Goal: Transaction & Acquisition: Subscribe to service/newsletter

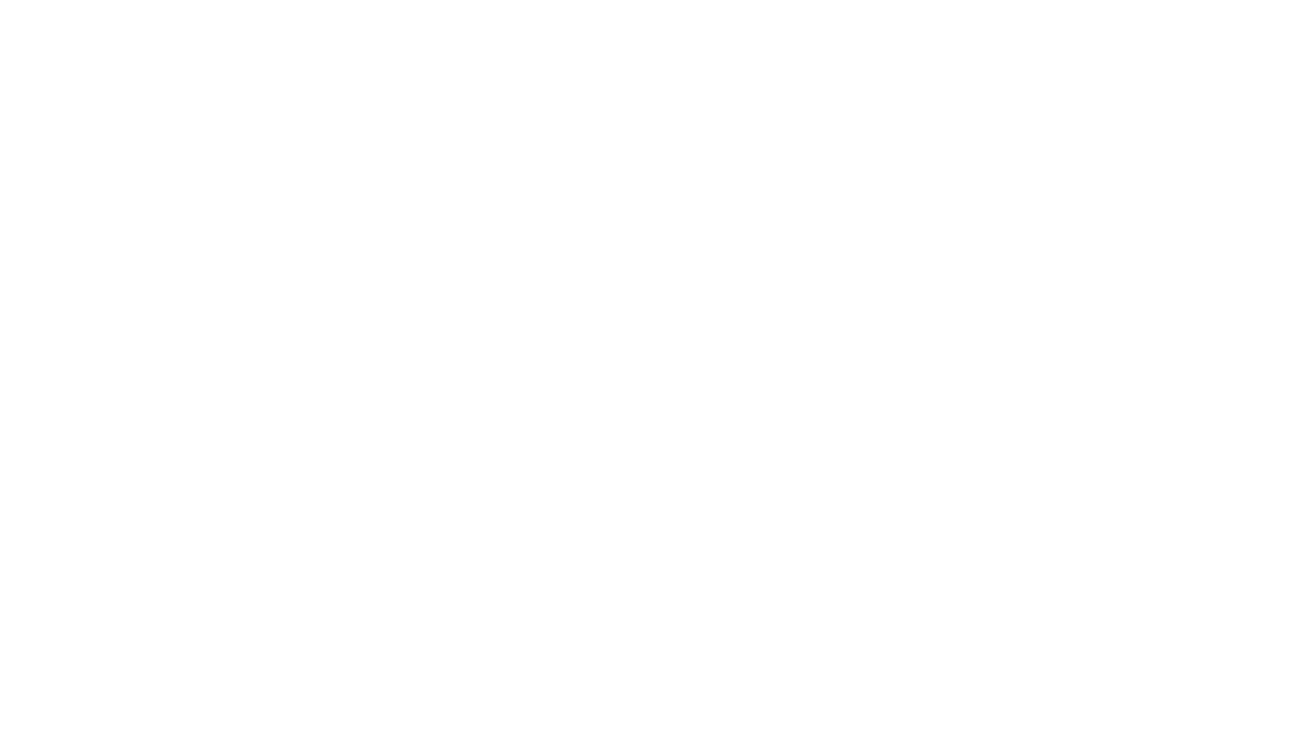
select select "+351"
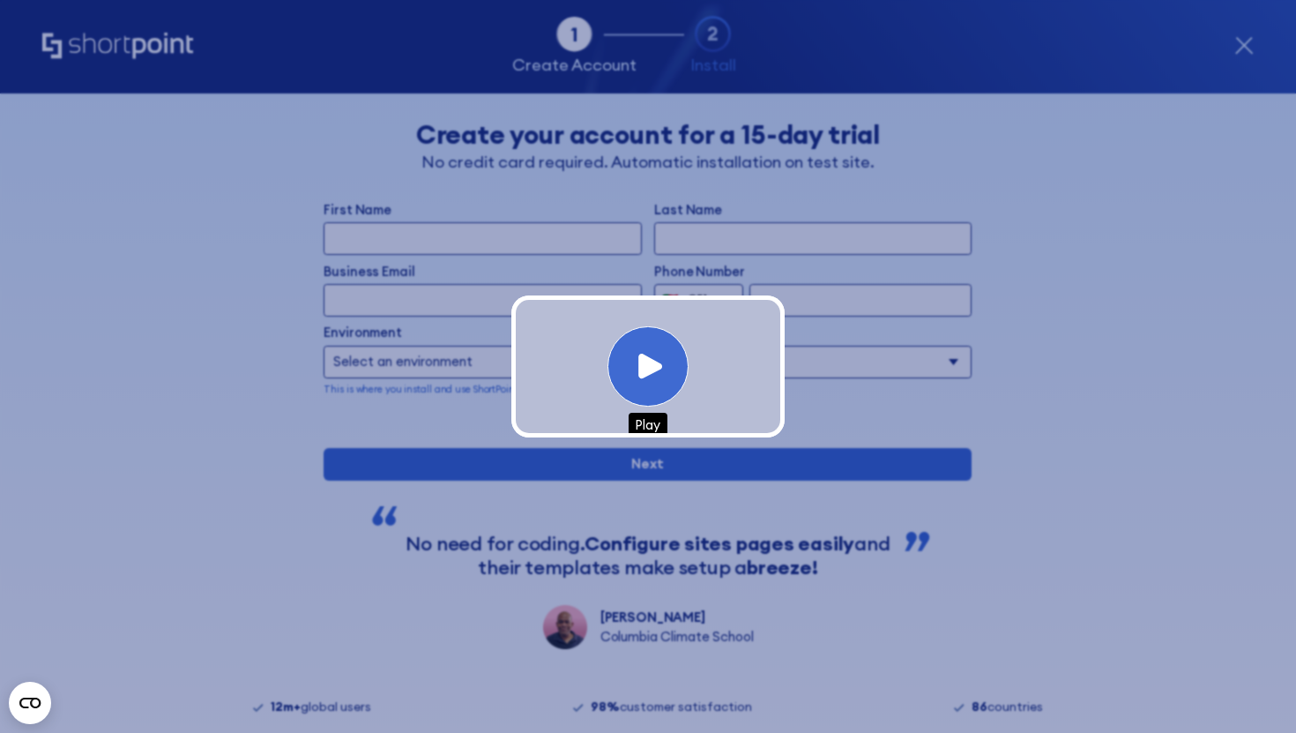
click at [667, 371] on div "Play" at bounding box center [648, 366] width 80 height 80
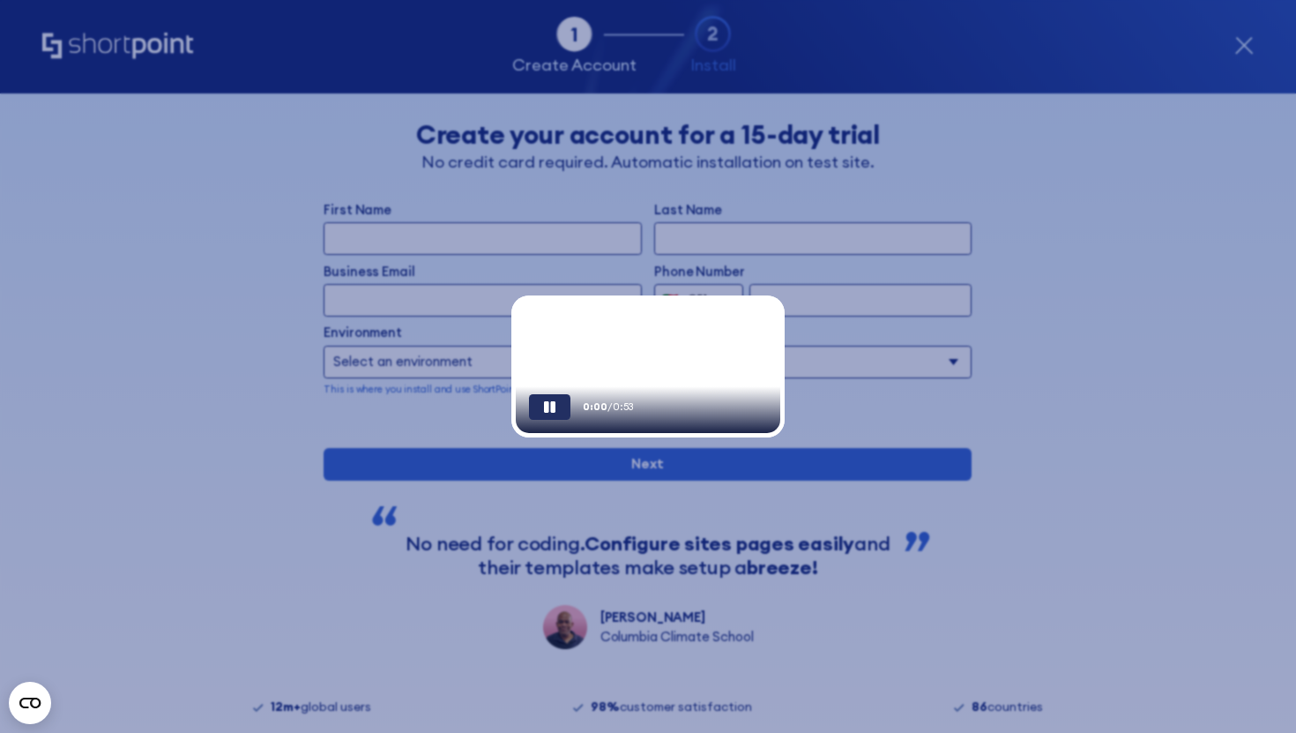
click at [668, 371] on video "Your browser does not support the video tag." at bounding box center [650, 367] width 268 height 134
click at [749, 325] on video "Your browser does not support the video tag." at bounding box center [650, 367] width 268 height 134
click at [529, 420] on div "Pause" at bounding box center [549, 407] width 41 height 26
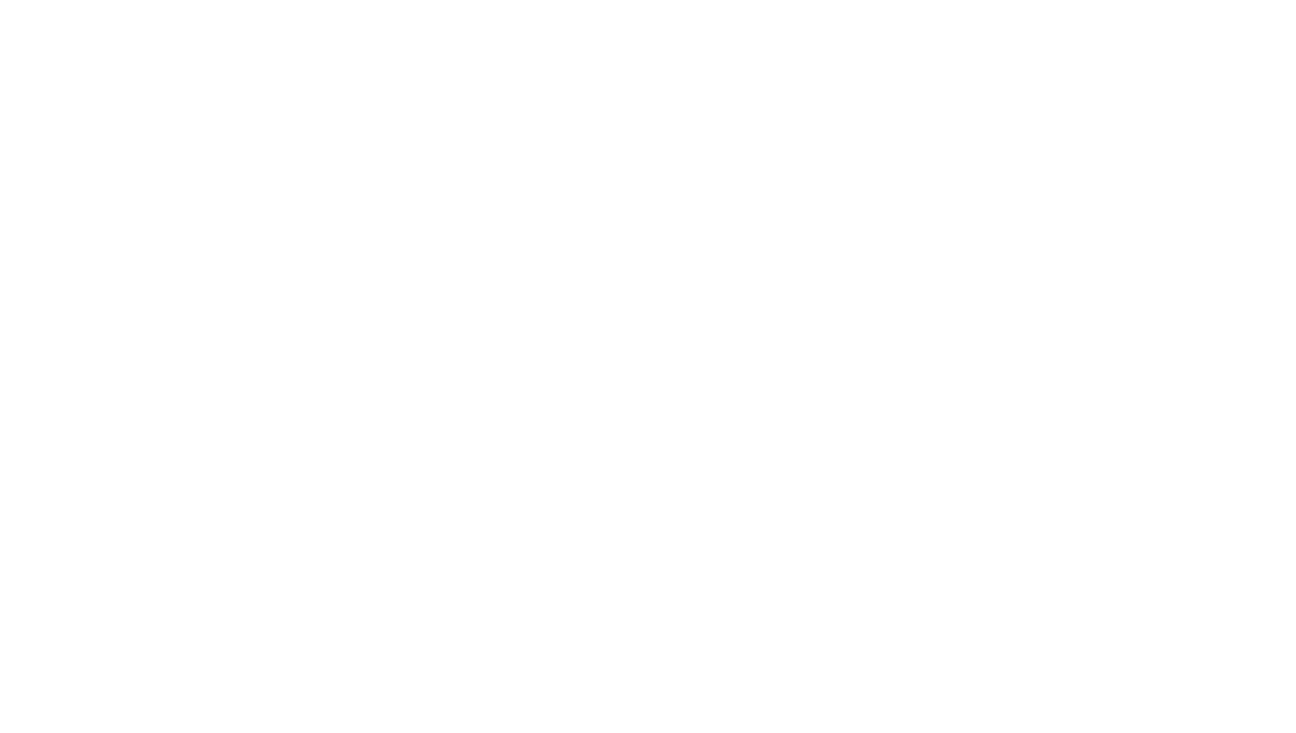
select select "+351"
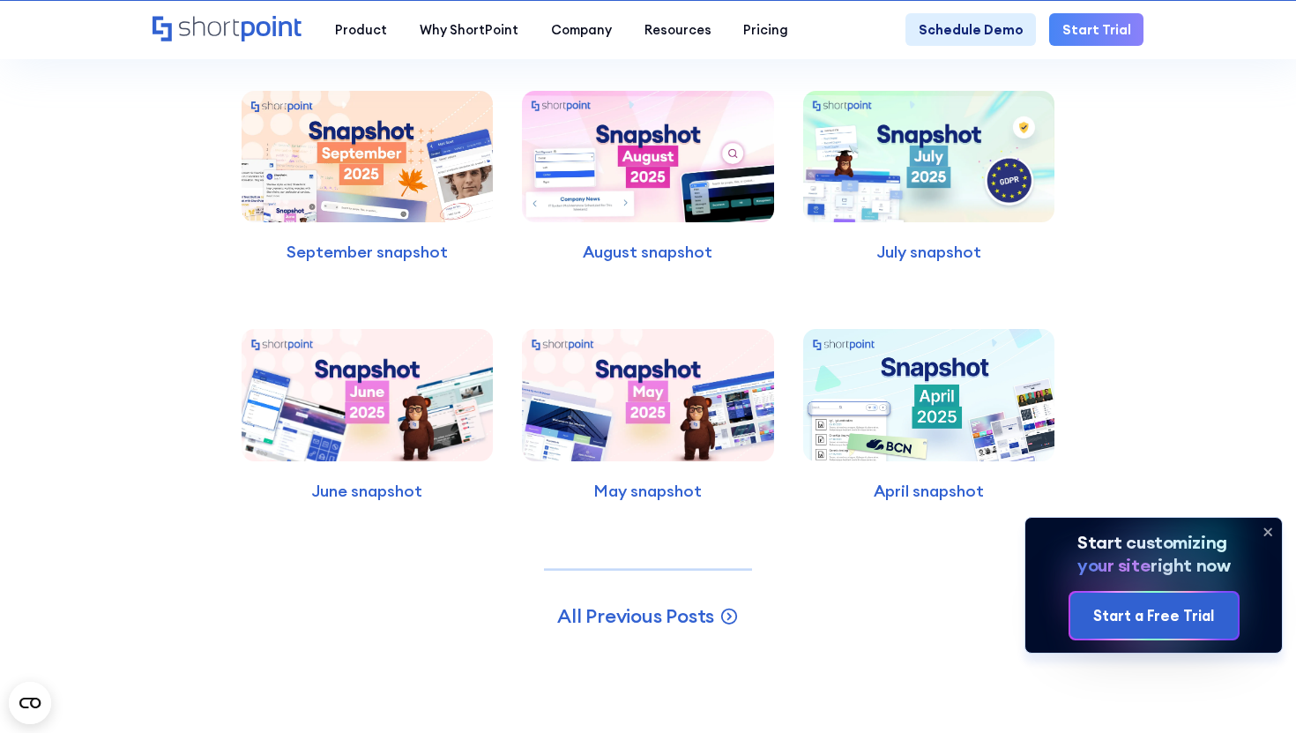
scroll to position [10015, 0]
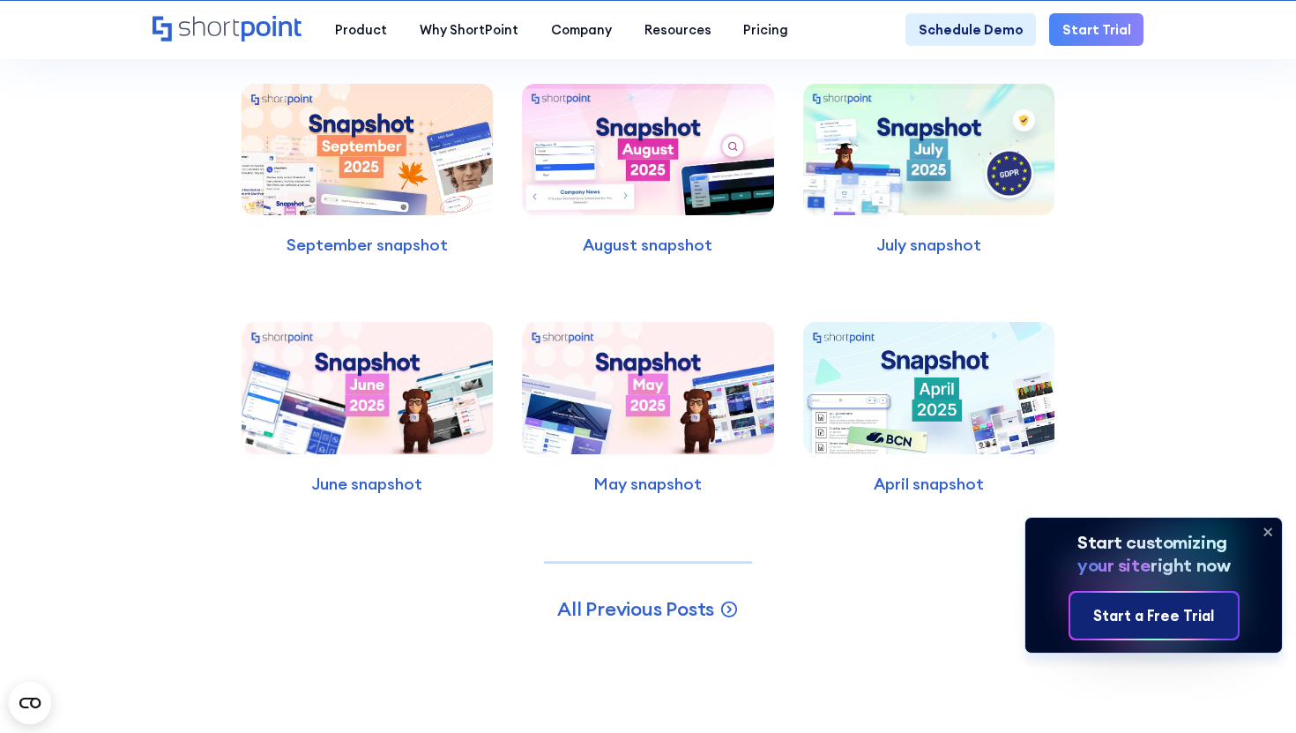
click at [1141, 633] on link "Start a Free Trial" at bounding box center [1155, 615] width 168 height 45
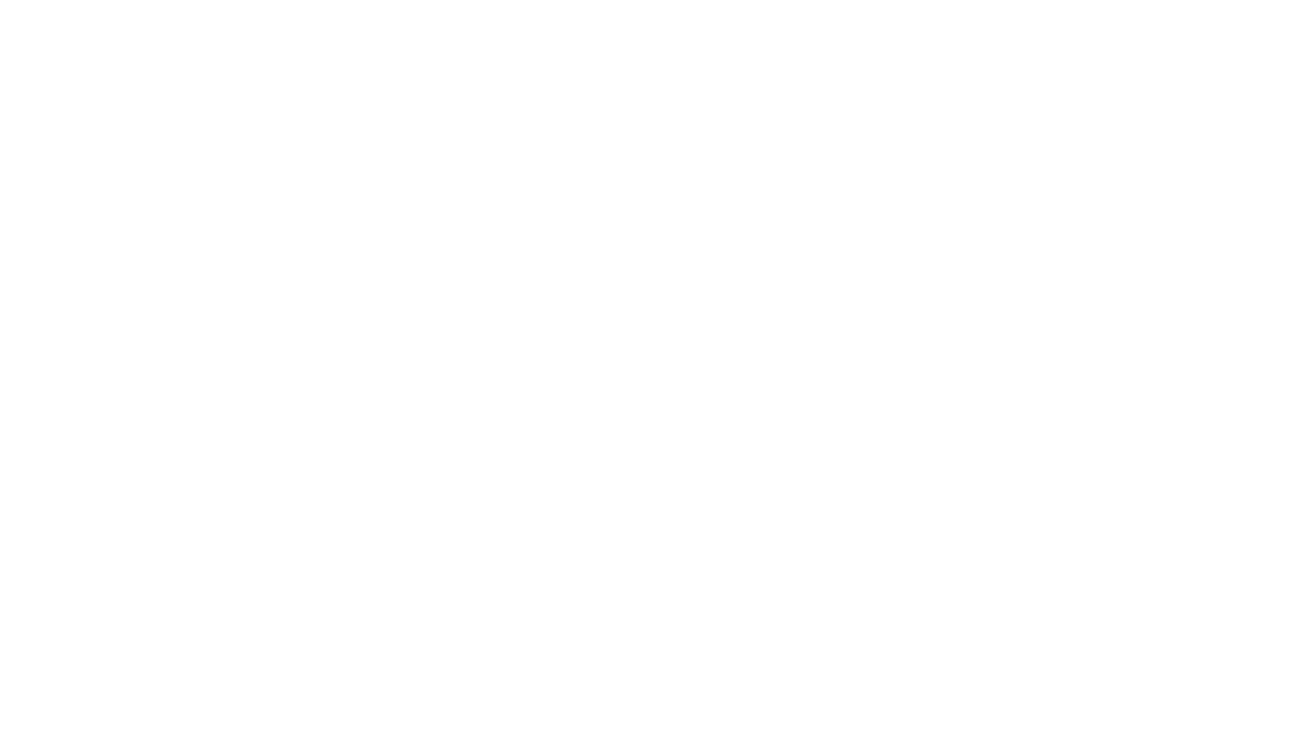
select select "+351"
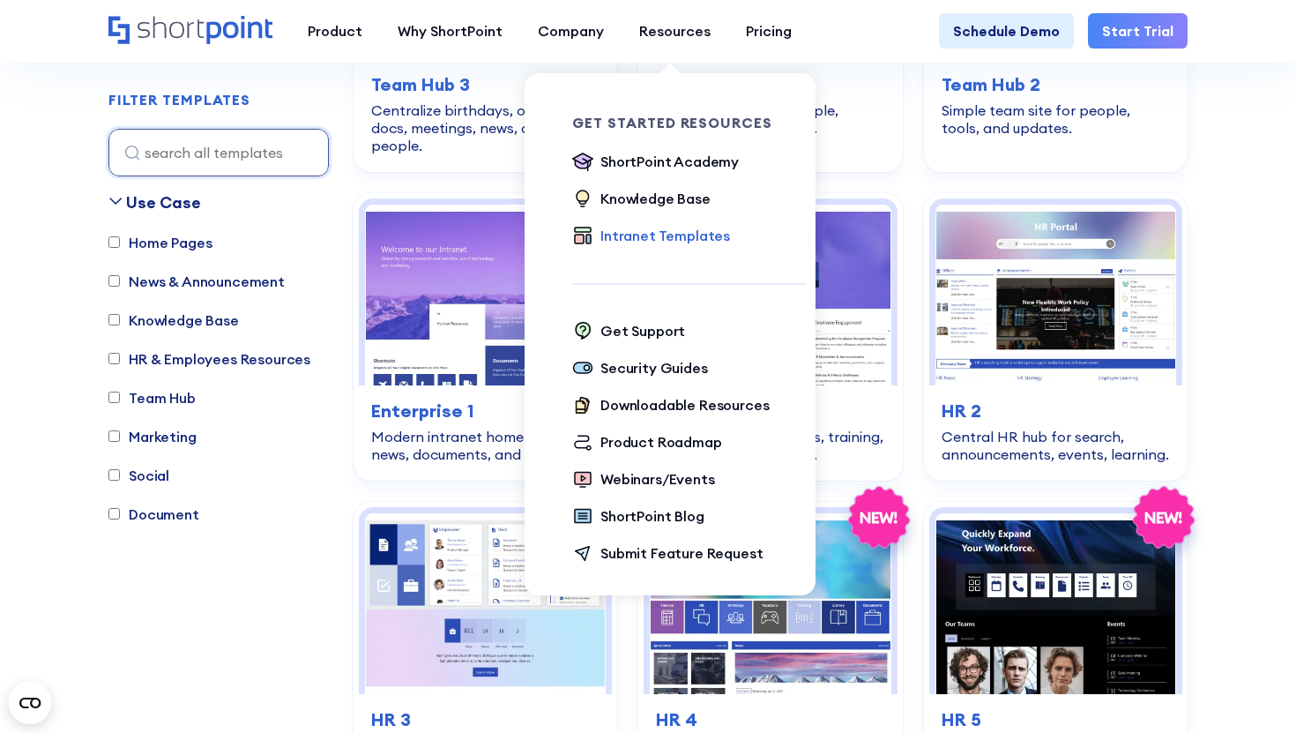
scroll to position [2184, 0]
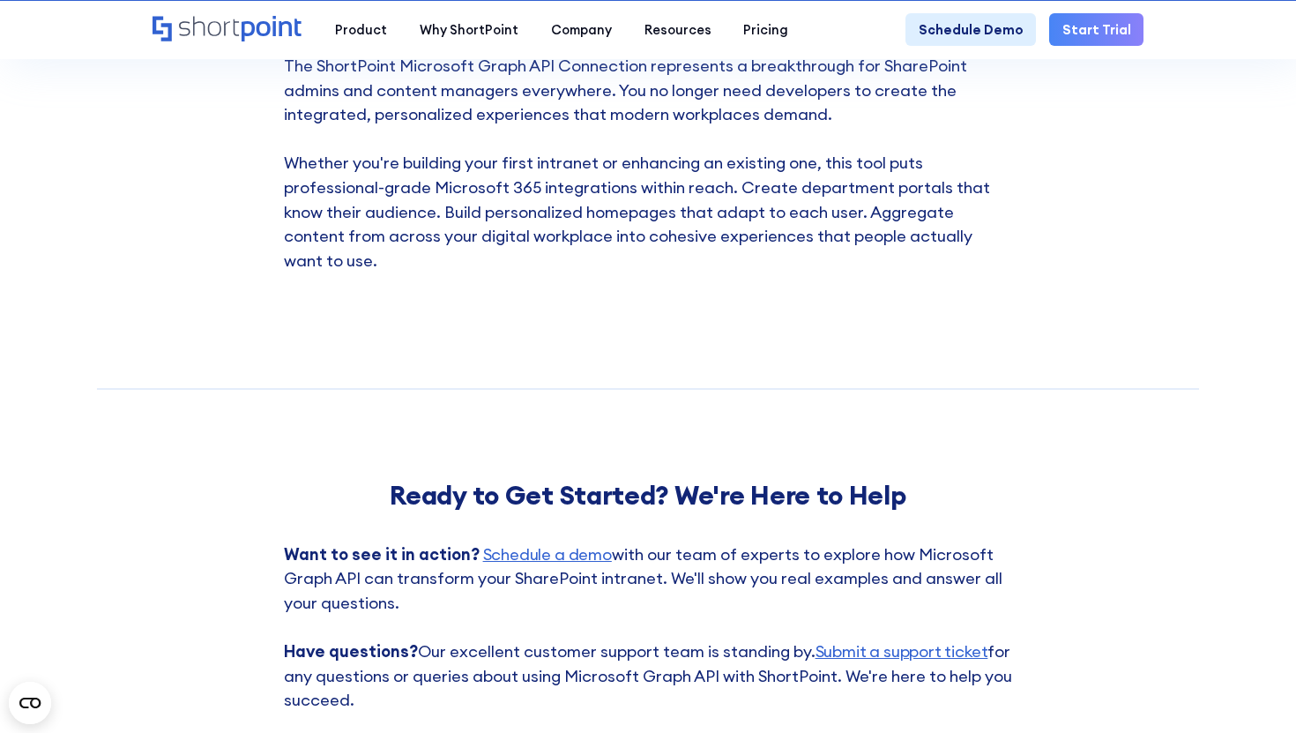
scroll to position [8848, 0]
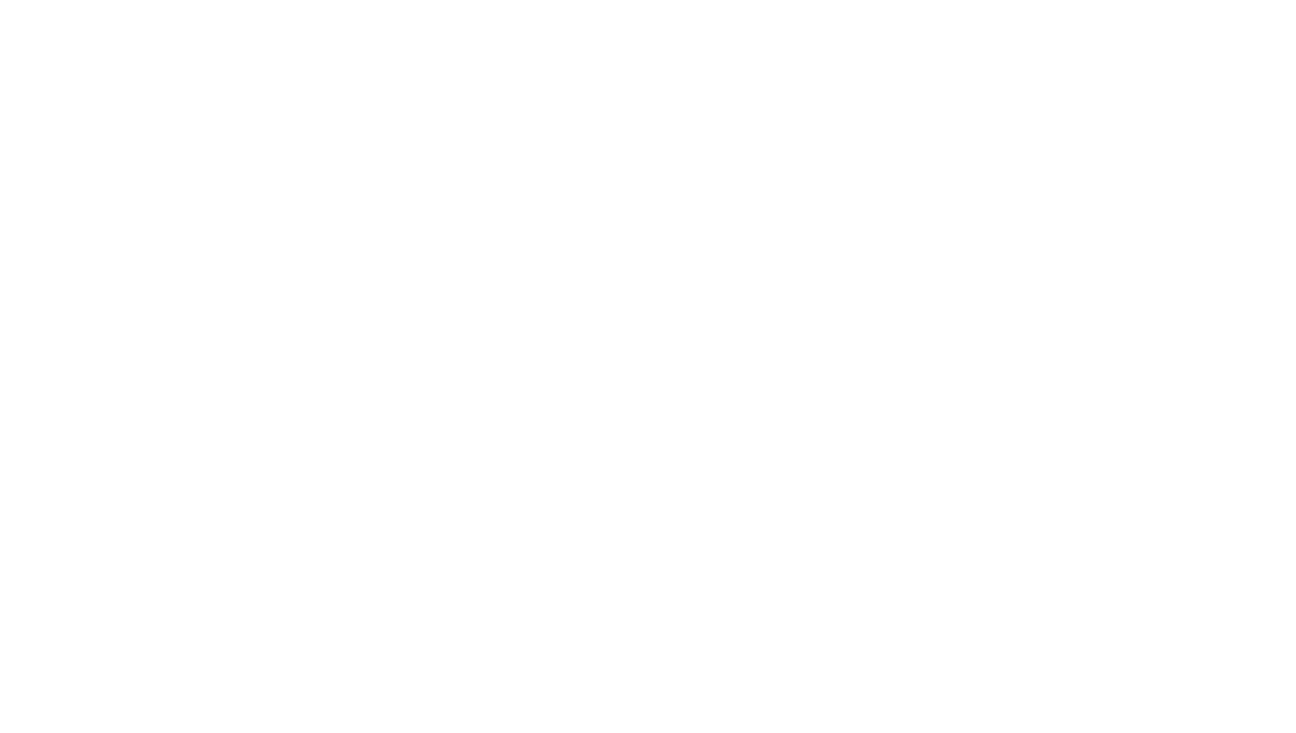
select select "+351"
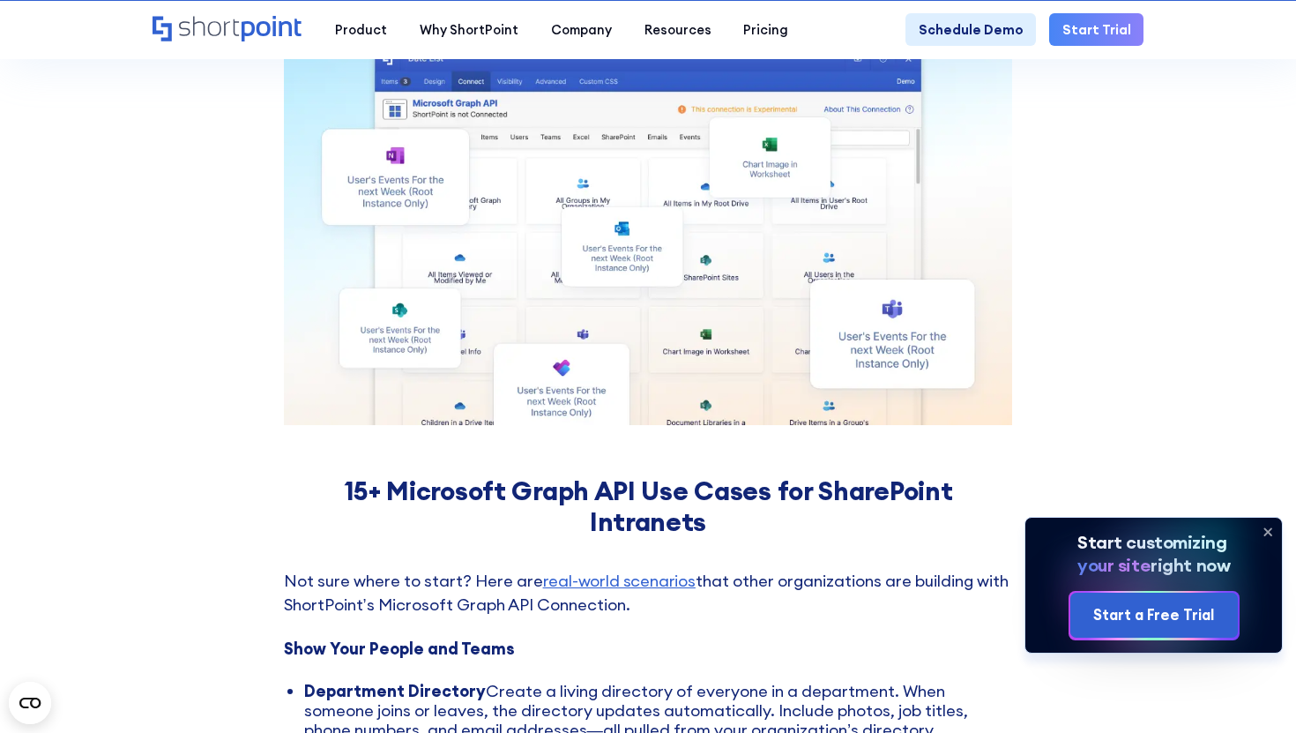
scroll to position [7121, 0]
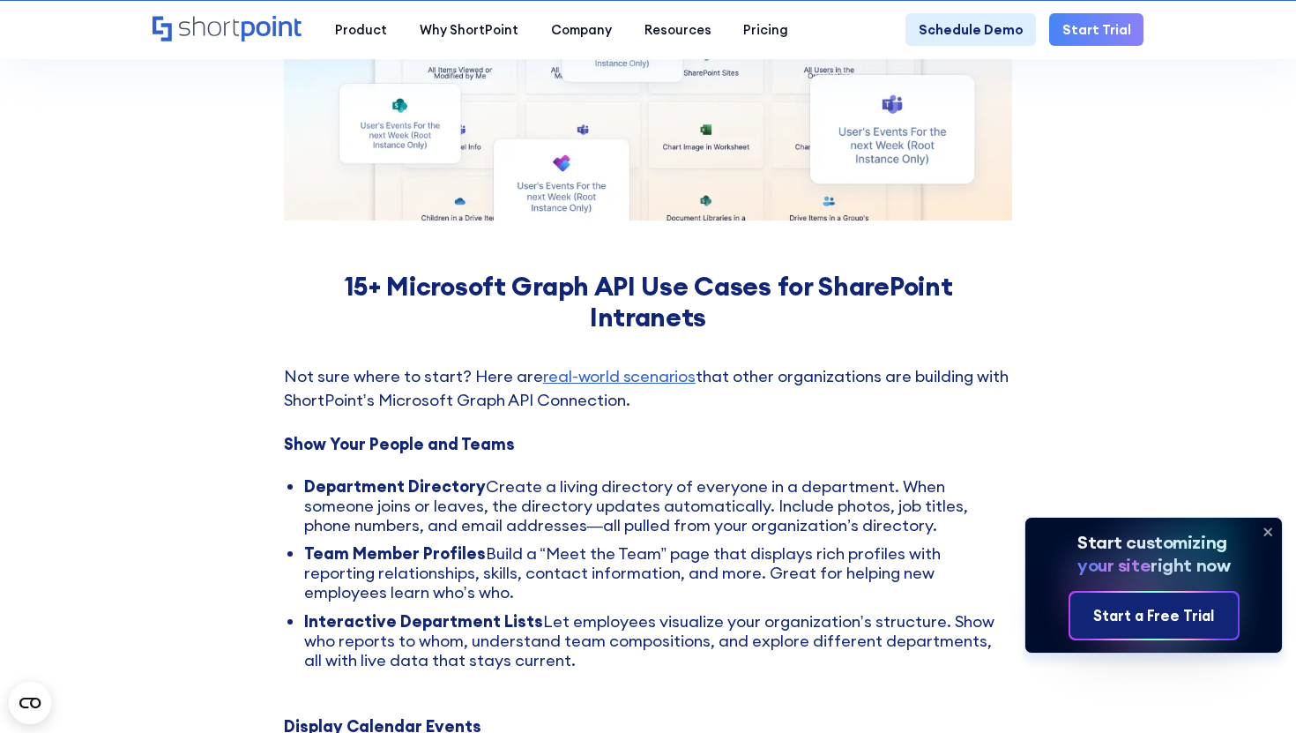
click at [1089, 608] on link "Start a Free Trial" at bounding box center [1155, 615] width 168 height 45
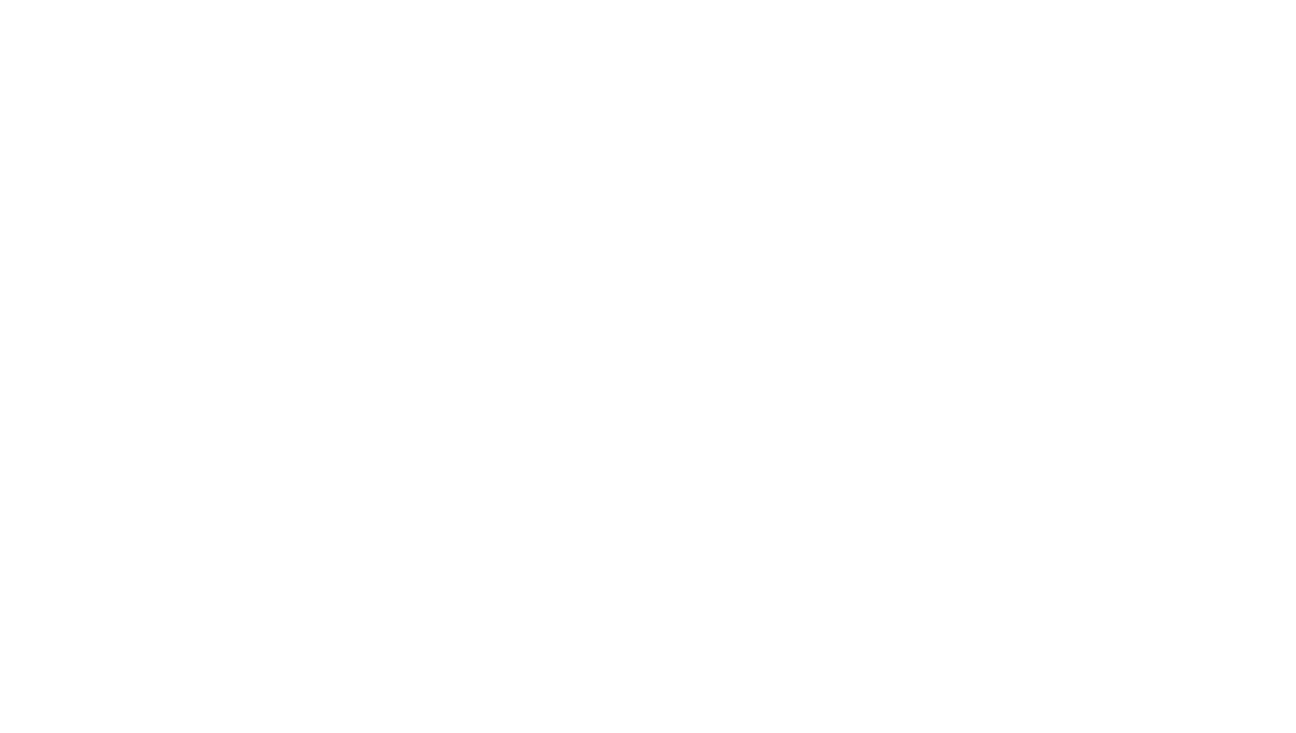
select select "+351"
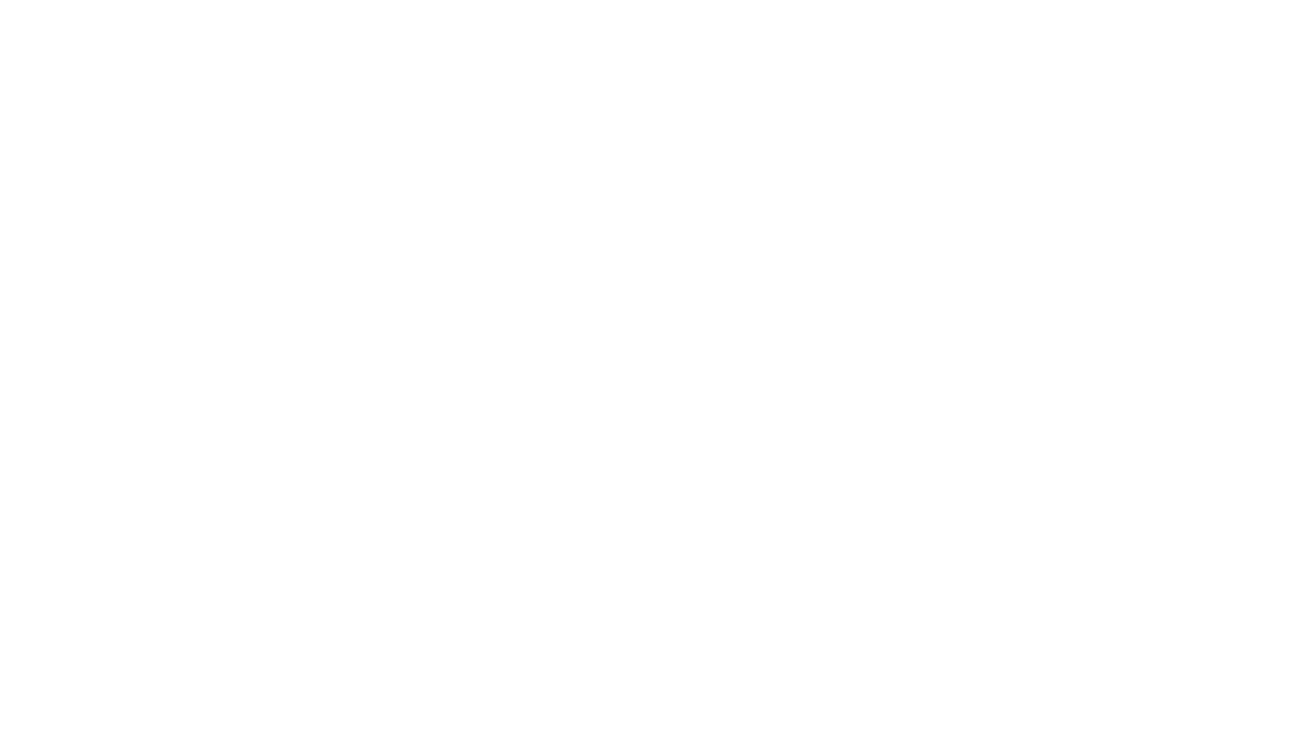
select select "+351"
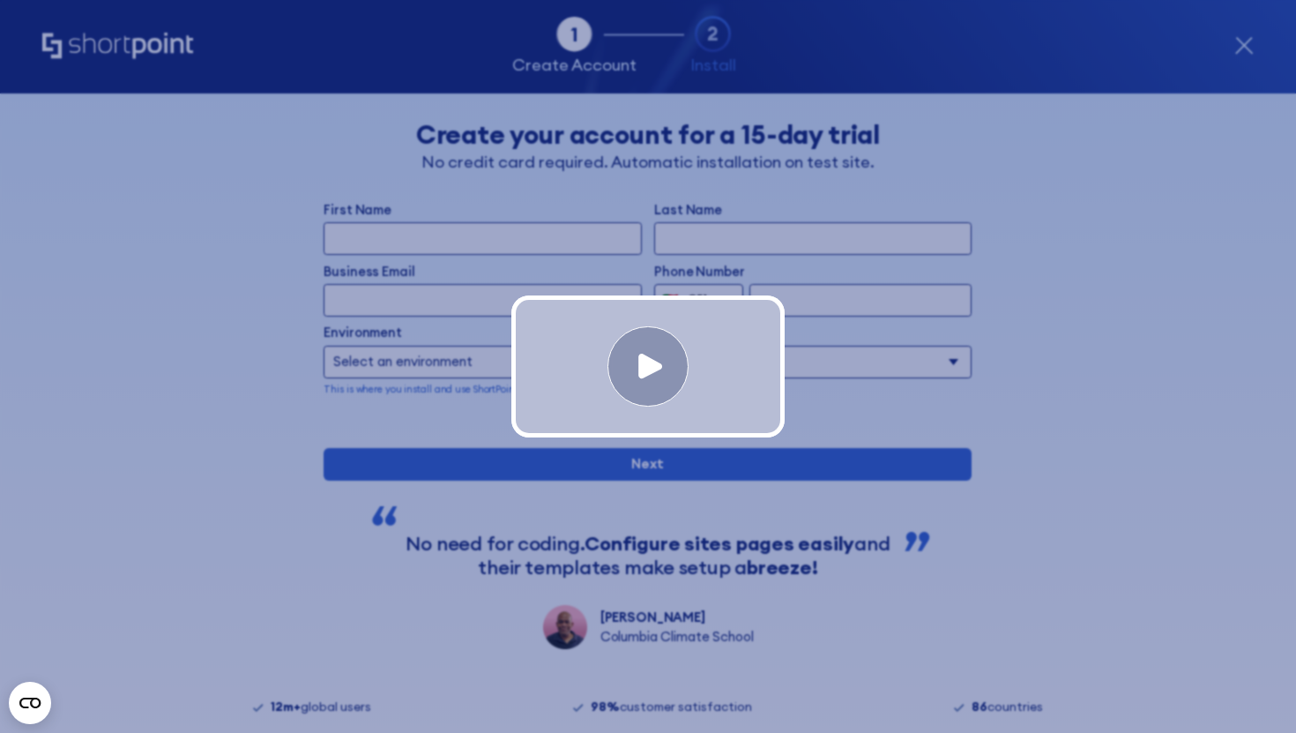
click at [915, 56] on div at bounding box center [648, 366] width 1296 height 733
